Goal: Transaction & Acquisition: Download file/media

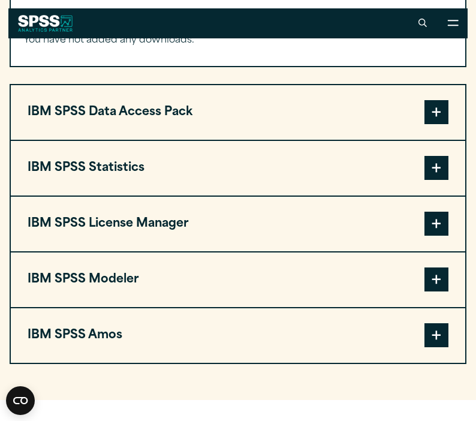
scroll to position [924, 0]
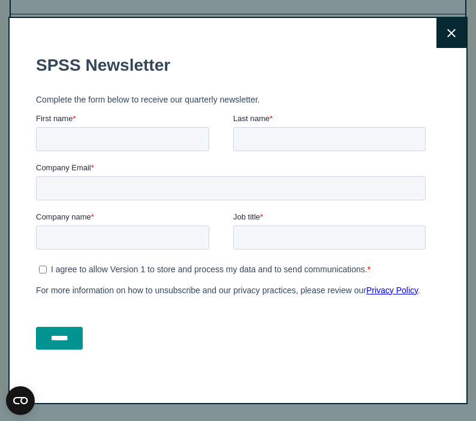
click at [447, 35] on icon at bounding box center [451, 33] width 8 height 9
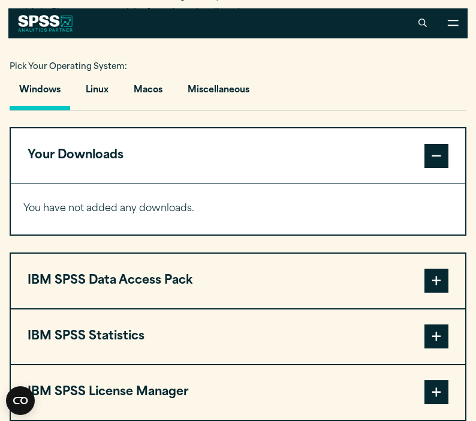
scroll to position [753, 0]
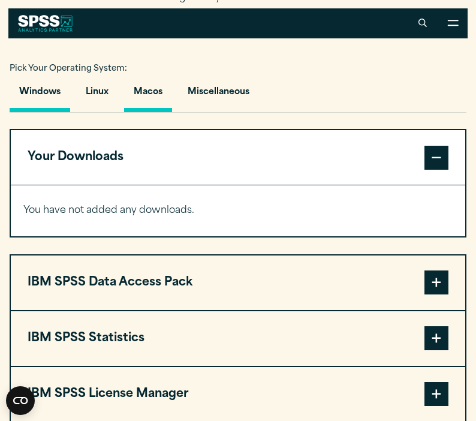
click at [159, 88] on button "Macos" at bounding box center [148, 95] width 48 height 34
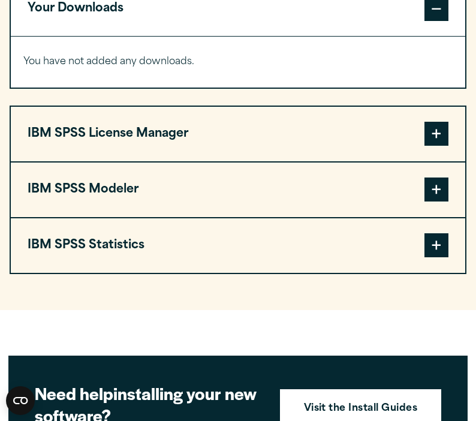
scroll to position [912, 0]
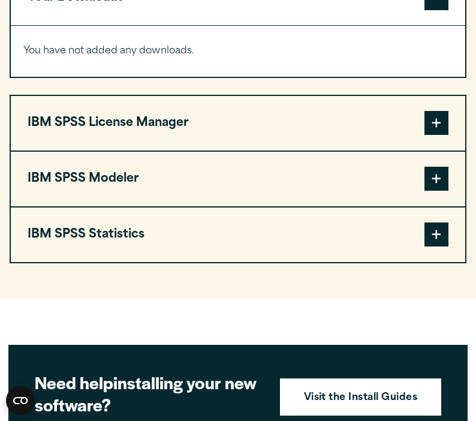
click at [157, 198] on button "IBM SPSS Modeler" at bounding box center [238, 179] width 455 height 55
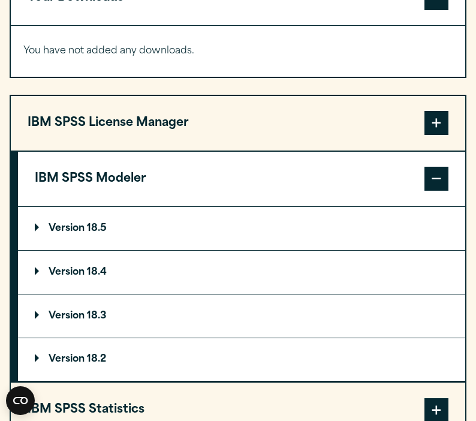
click at [160, 191] on button "IBM SPSS Modeler" at bounding box center [241, 179] width 447 height 55
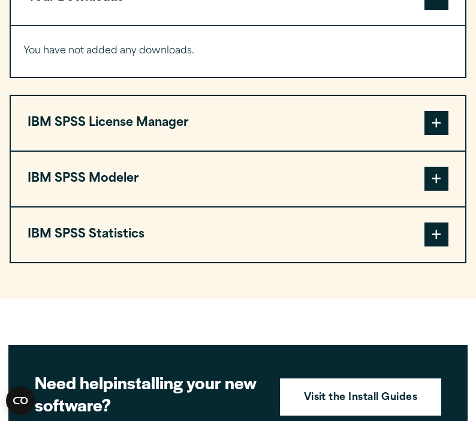
click at [190, 120] on button "IBM SPSS License Manager" at bounding box center [238, 123] width 455 height 55
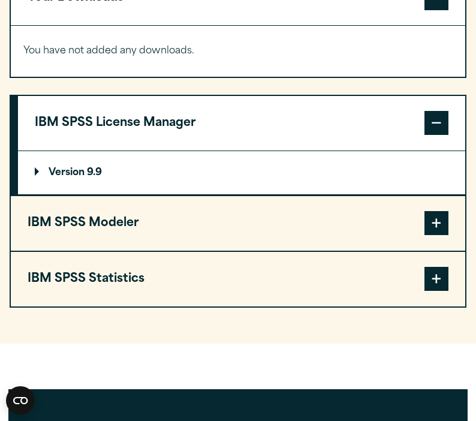
click at [152, 273] on button "IBM SPSS Statistics" at bounding box center [238, 279] width 455 height 55
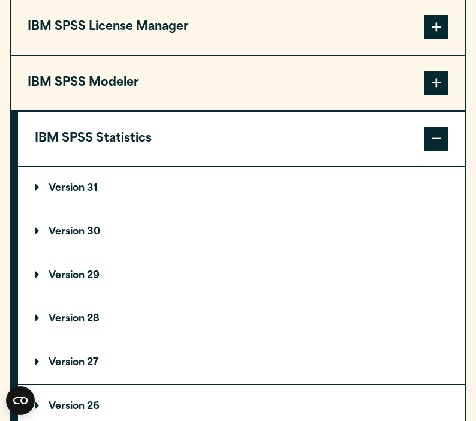
scroll to position [1012, 0]
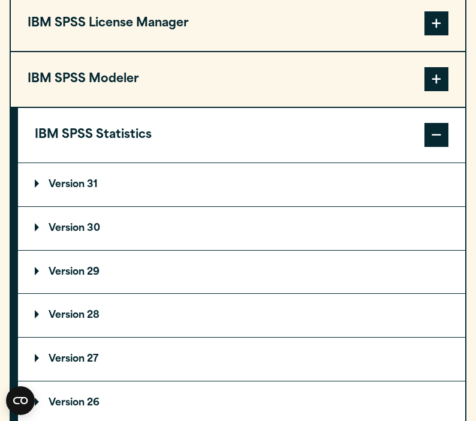
click at [128, 187] on summary "Version 31" at bounding box center [241, 184] width 447 height 43
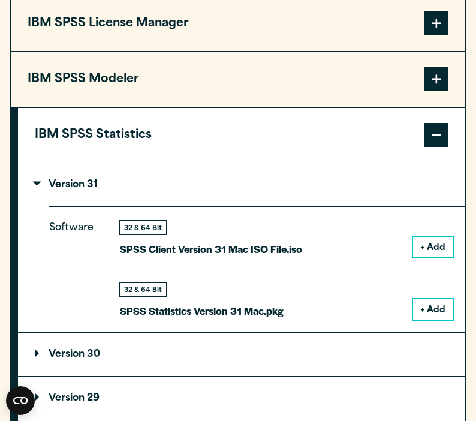
click at [441, 317] on button "+ Add" at bounding box center [433, 309] width 40 height 20
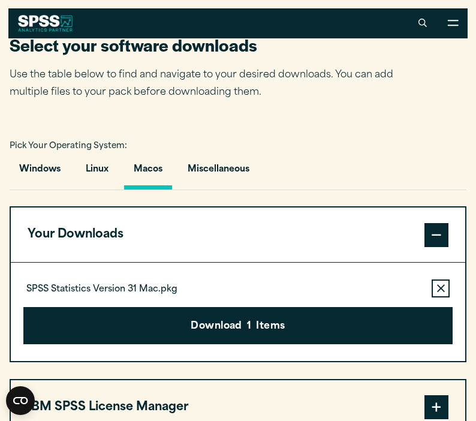
scroll to position [692, 0]
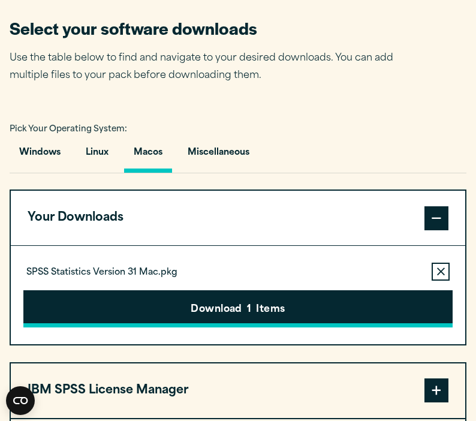
click at [273, 318] on button "Download 1 Items" at bounding box center [238, 308] width 430 height 37
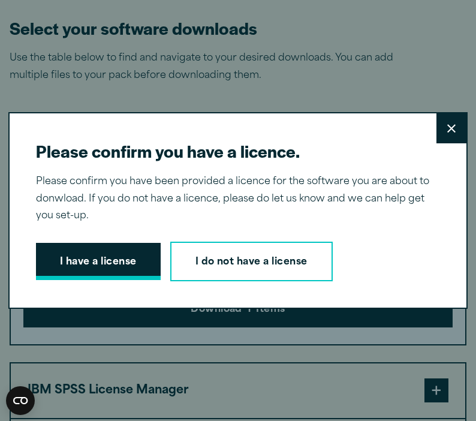
click at [131, 259] on button "I have a license" at bounding box center [98, 261] width 125 height 37
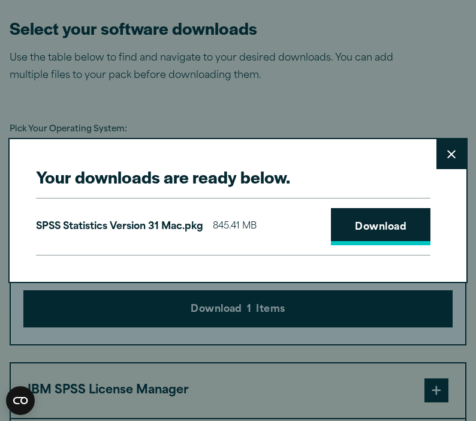
click at [359, 233] on link "Download" at bounding box center [381, 226] width 100 height 37
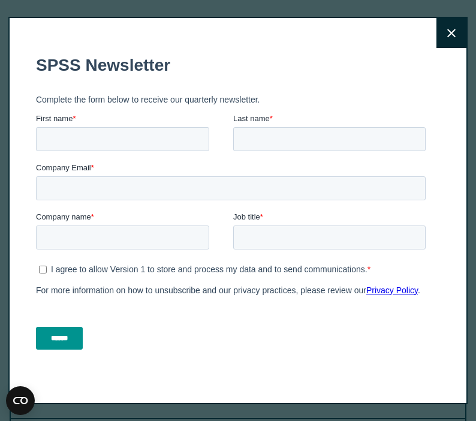
click at [453, 39] on button "Close" at bounding box center [452, 33] width 30 height 30
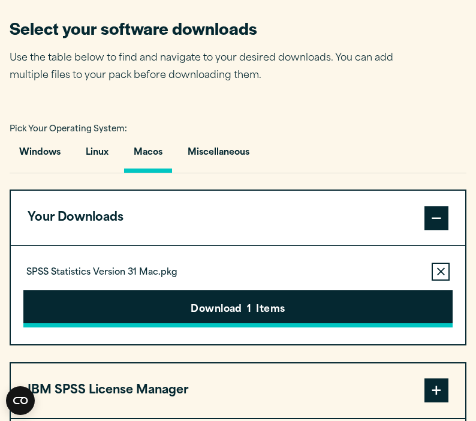
click at [186, 314] on button "Download 1 Items" at bounding box center [238, 308] width 430 height 37
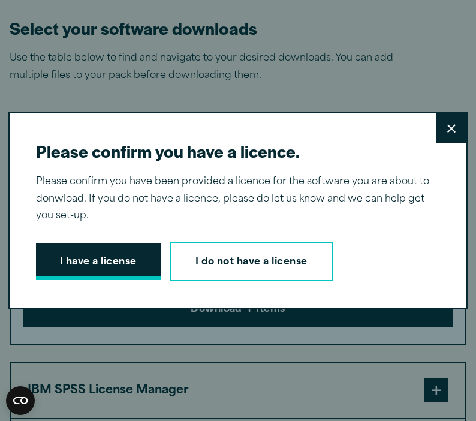
click at [145, 257] on button "I have a license" at bounding box center [98, 261] width 125 height 37
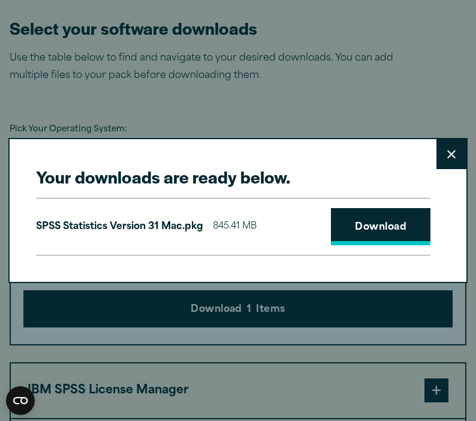
click at [357, 229] on link "Download" at bounding box center [381, 226] width 100 height 37
click at [377, 215] on link "Download" at bounding box center [381, 226] width 100 height 37
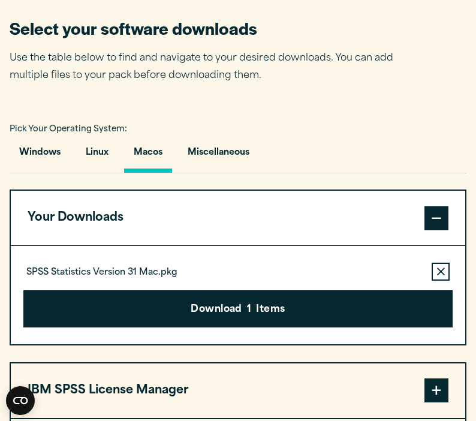
click at [317, 40] on div "Your downloads are ready below. Close SPSS Statistics Version 31 Mac.pkg 845.41…" at bounding box center [238, 210] width 476 height 421
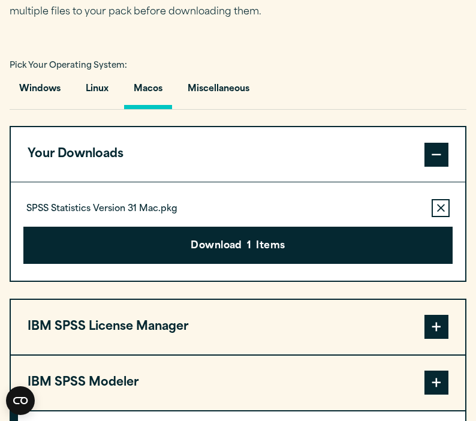
scroll to position [756, 0]
